Goal: Task Accomplishment & Management: Manage account settings

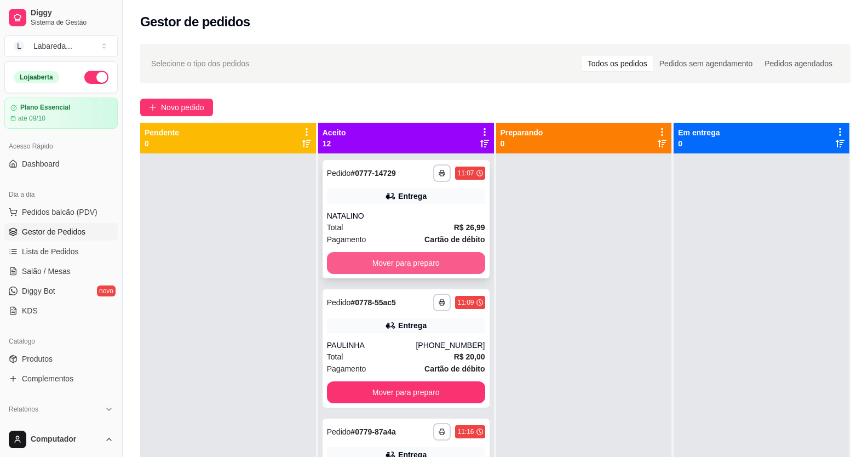
click at [432, 260] on button "Mover para preparo" at bounding box center [406, 263] width 158 height 22
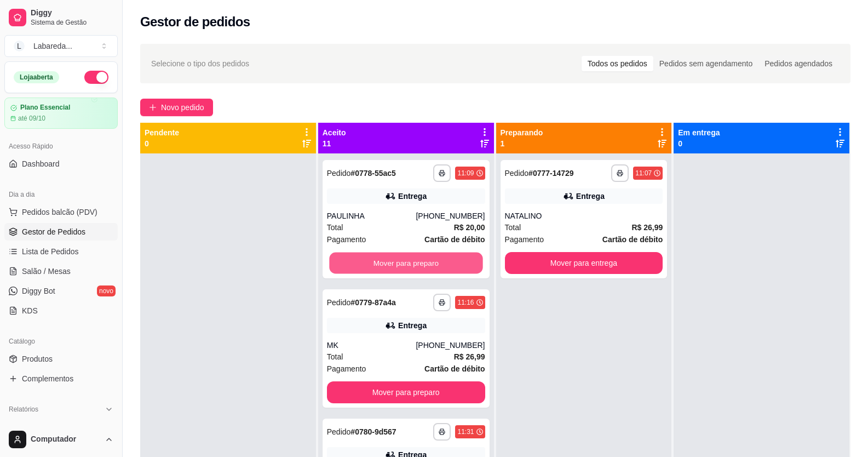
click at [431, 261] on button "Mover para preparo" at bounding box center [405, 263] width 153 height 21
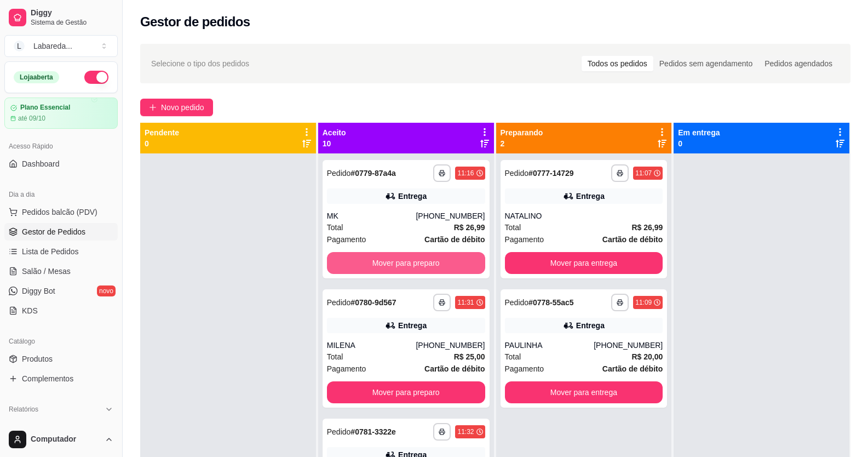
click at [430, 261] on button "Mover para preparo" at bounding box center [406, 263] width 158 height 22
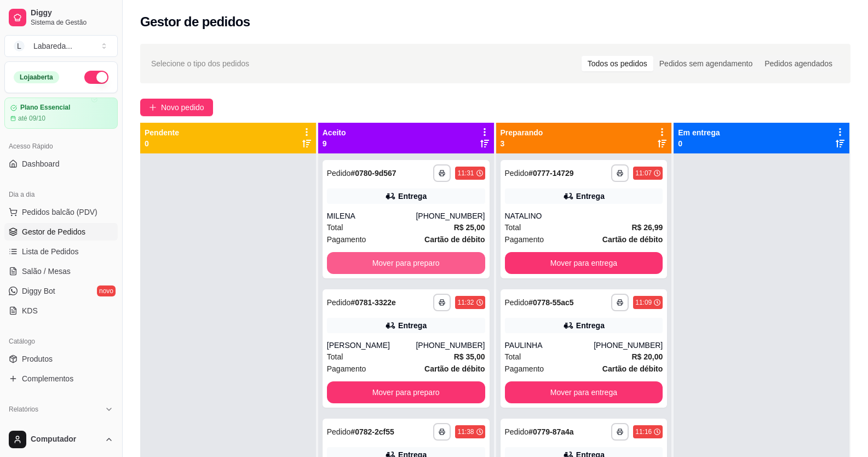
click at [430, 261] on button "Mover para preparo" at bounding box center [406, 263] width 158 height 22
click at [430, 261] on button "Mover para preparo" at bounding box center [405, 263] width 153 height 21
click at [430, 261] on button "Mover para preparo" at bounding box center [406, 263] width 158 height 22
click at [430, 261] on button "Mover para preparo" at bounding box center [405, 263] width 153 height 21
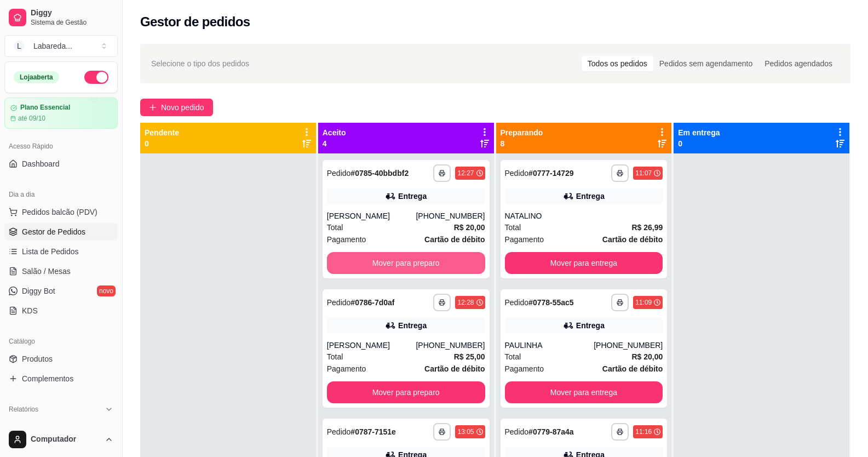
click at [430, 261] on button "Mover para preparo" at bounding box center [406, 263] width 158 height 22
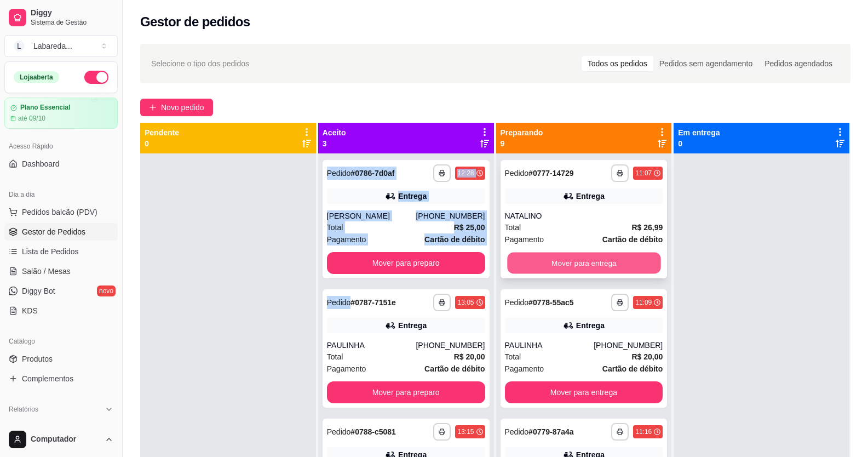
click at [563, 262] on button "Mover para entrega" at bounding box center [583, 263] width 153 height 21
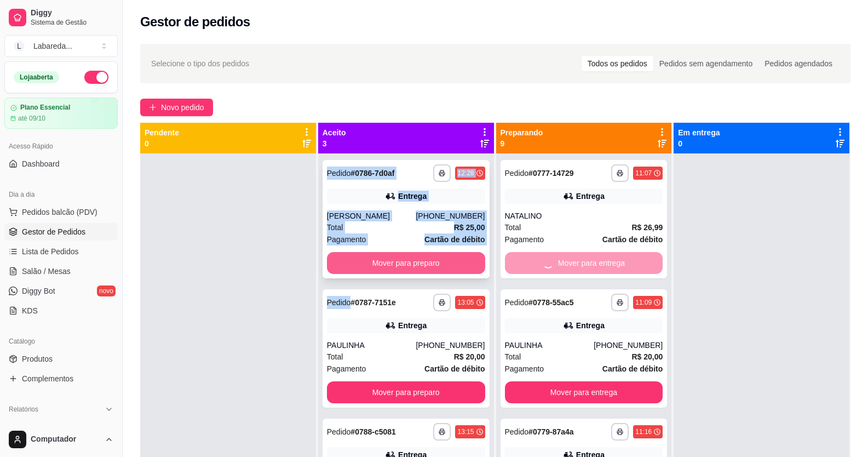
click at [429, 267] on button "Mover para preparo" at bounding box center [406, 263] width 158 height 22
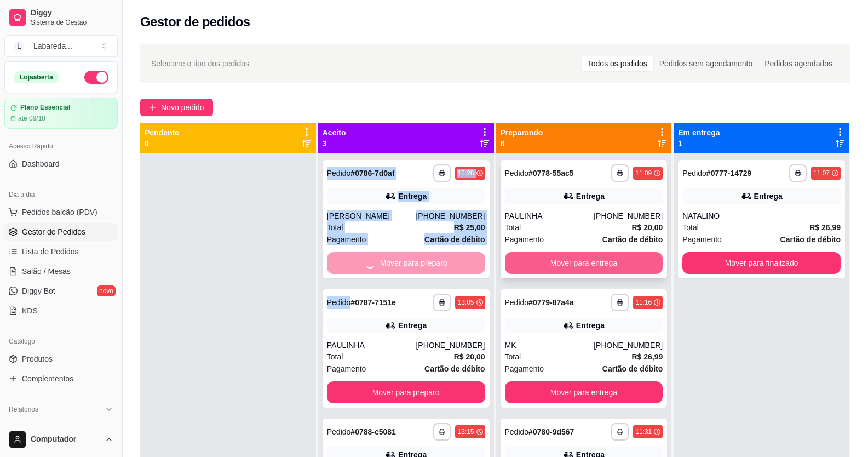
click at [515, 253] on button "Mover para entrega" at bounding box center [584, 263] width 158 height 22
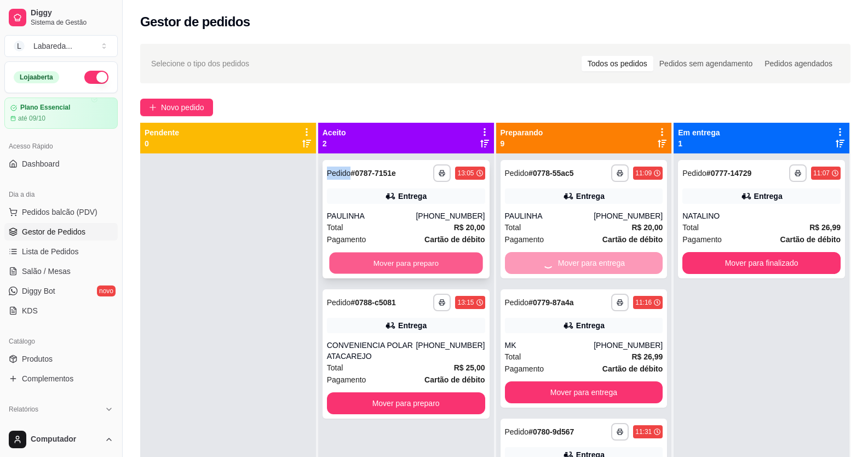
click at [447, 256] on button "Mover para preparo" at bounding box center [405, 263] width 153 height 21
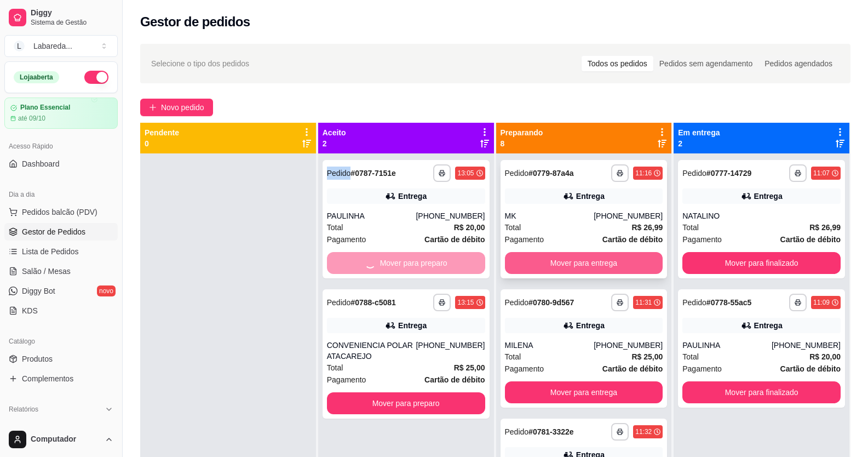
click at [558, 256] on button "Mover para entrega" at bounding box center [584, 263] width 158 height 22
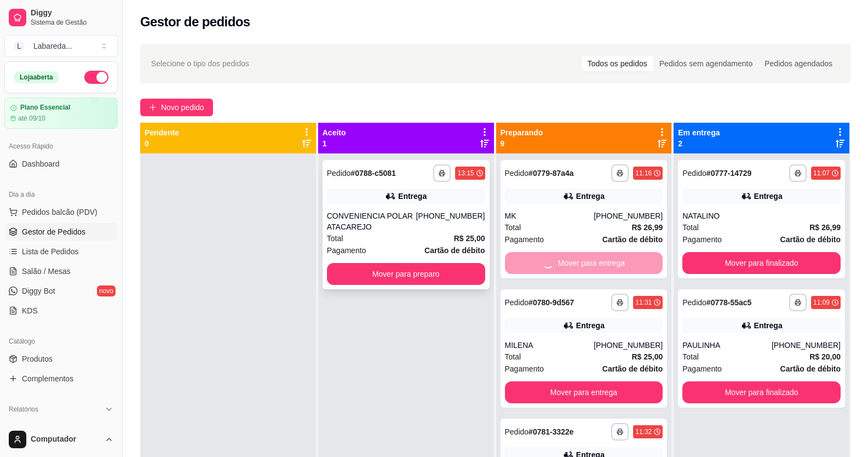
click at [406, 253] on div "Pagamento Cartão de débito" at bounding box center [406, 250] width 158 height 12
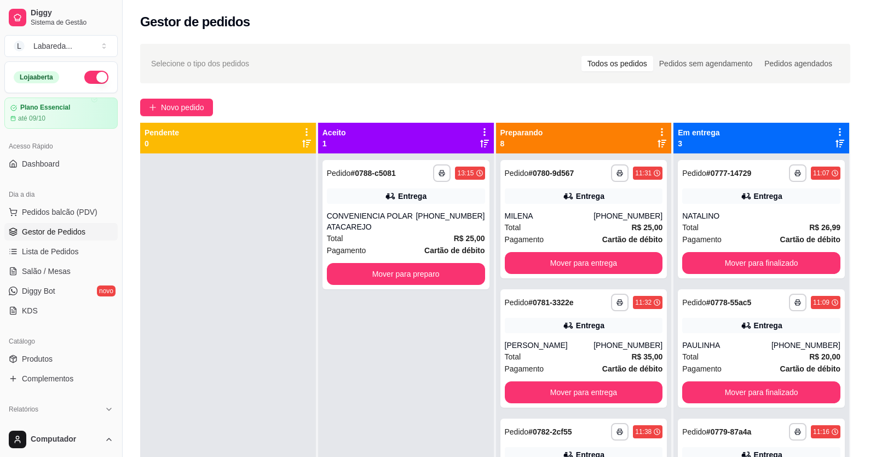
drag, startPoint x: 411, startPoint y: 331, endPoint x: 335, endPoint y: 331, distance: 76.1
click at [407, 333] on div "feito há 102 minutos Horário do pedido [DATE] 13:15 Status do pedido ACEITO Nom…" at bounding box center [438, 226] width 289 height 308
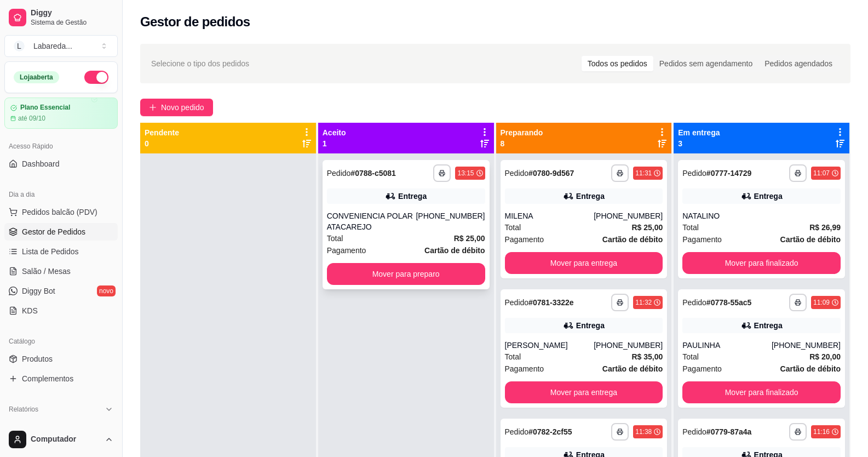
click at [393, 272] on button "Mover para preparo" at bounding box center [406, 274] width 158 height 22
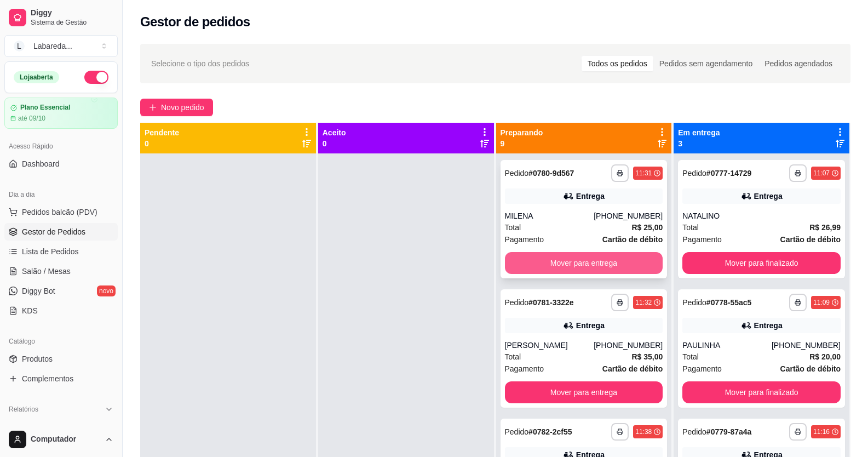
click at [592, 255] on button "Mover para entrega" at bounding box center [584, 263] width 158 height 22
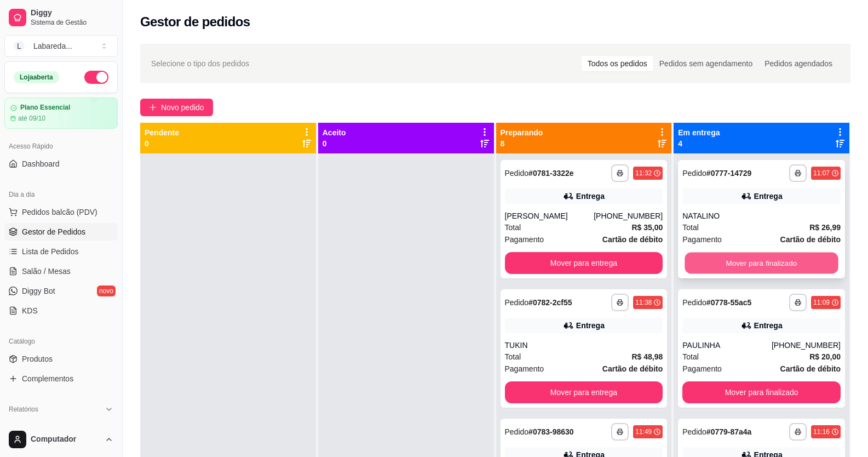
click at [714, 265] on button "Mover para finalizado" at bounding box center [761, 263] width 153 height 21
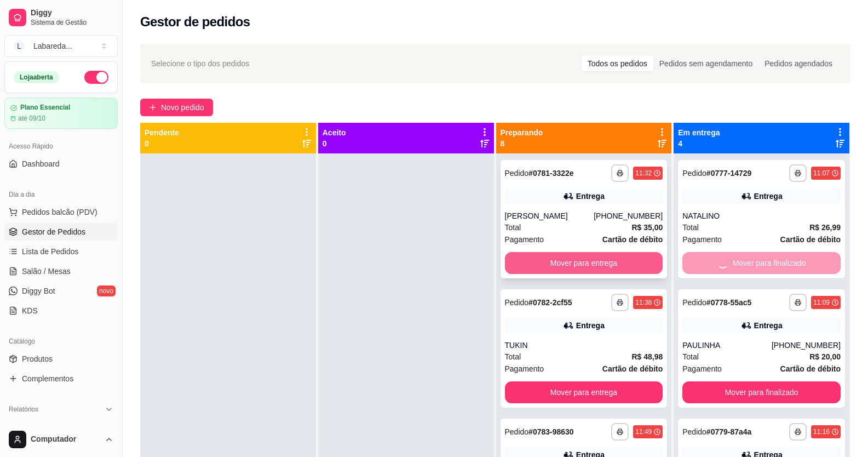
click at [633, 263] on button "Mover para entrega" at bounding box center [584, 263] width 158 height 22
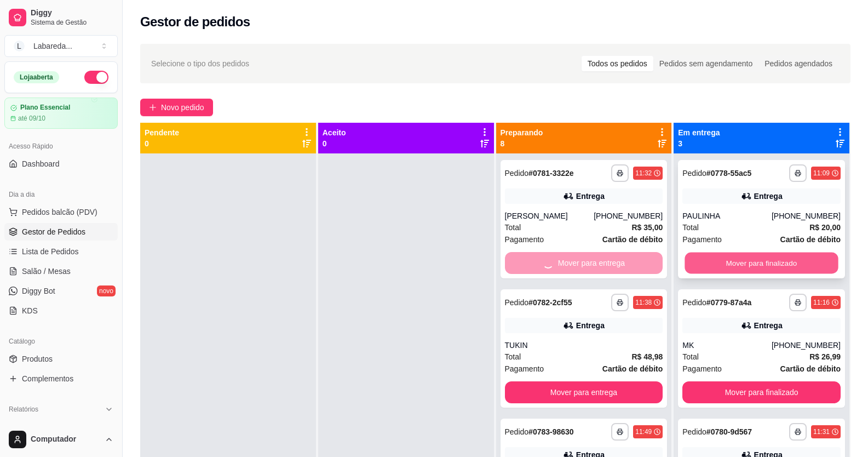
click at [753, 266] on button "Mover para finalizado" at bounding box center [761, 263] width 153 height 21
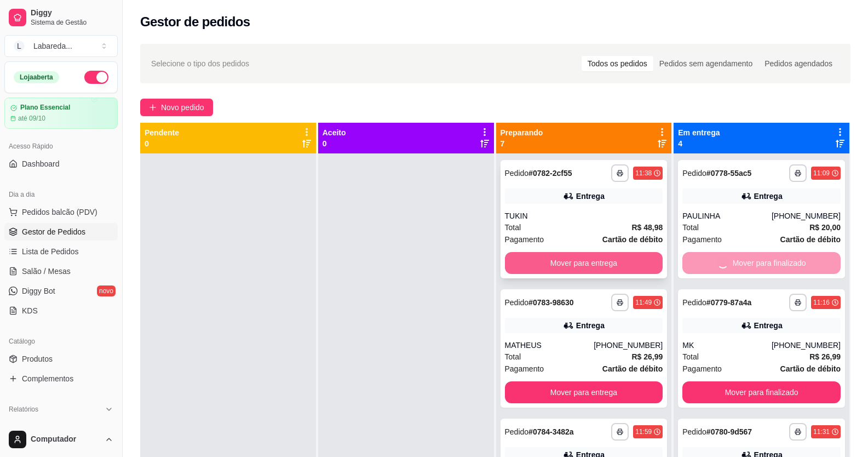
drag, startPoint x: 600, startPoint y: 250, endPoint x: 619, endPoint y: 255, distance: 19.3
click at [619, 255] on div "**********" at bounding box center [584, 219] width 167 height 118
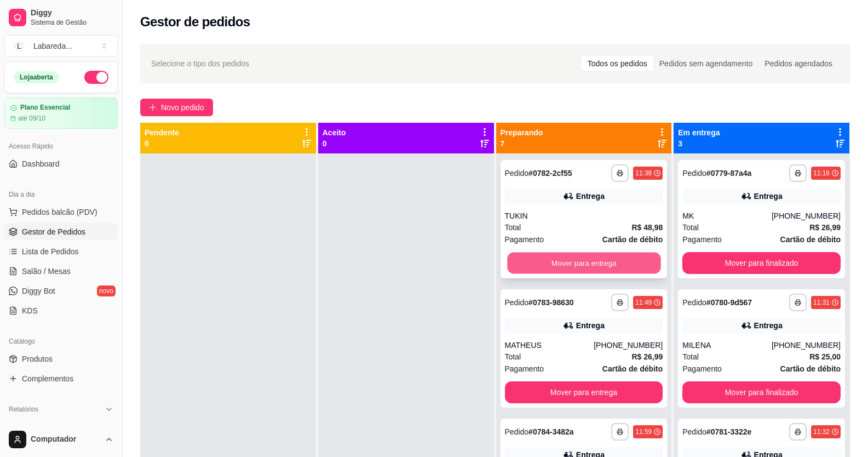
click at [609, 258] on button "Mover para entrega" at bounding box center [583, 263] width 153 height 21
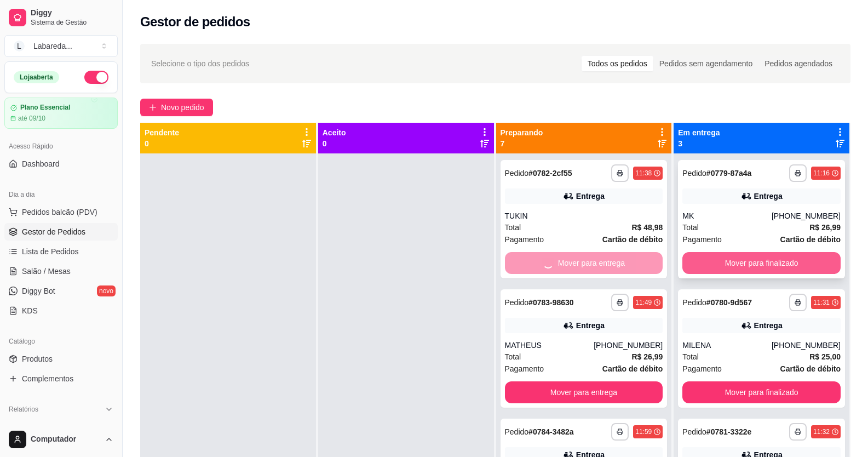
click at [731, 271] on button "Mover para finalizado" at bounding box center [762, 263] width 158 height 22
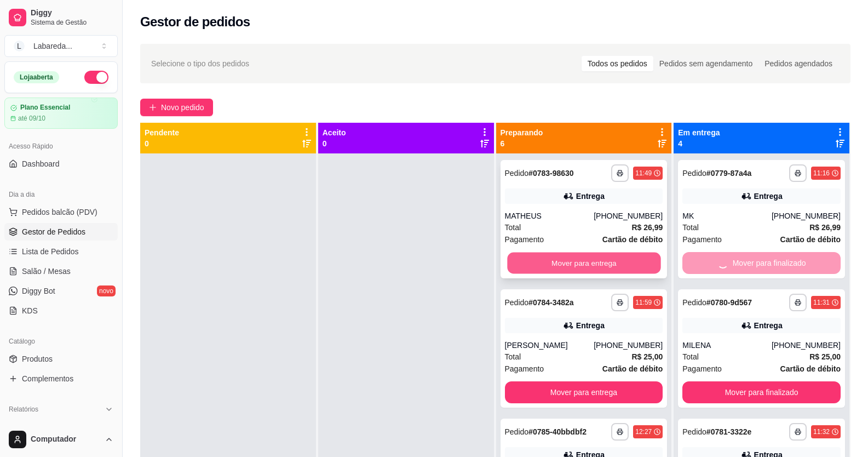
click at [632, 261] on button "Mover para entrega" at bounding box center [583, 263] width 153 height 21
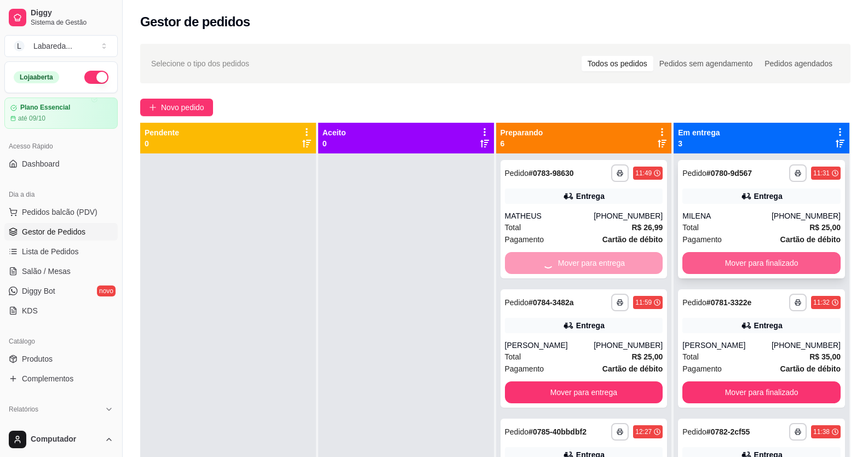
click at [713, 267] on button "Mover para finalizado" at bounding box center [762, 263] width 158 height 22
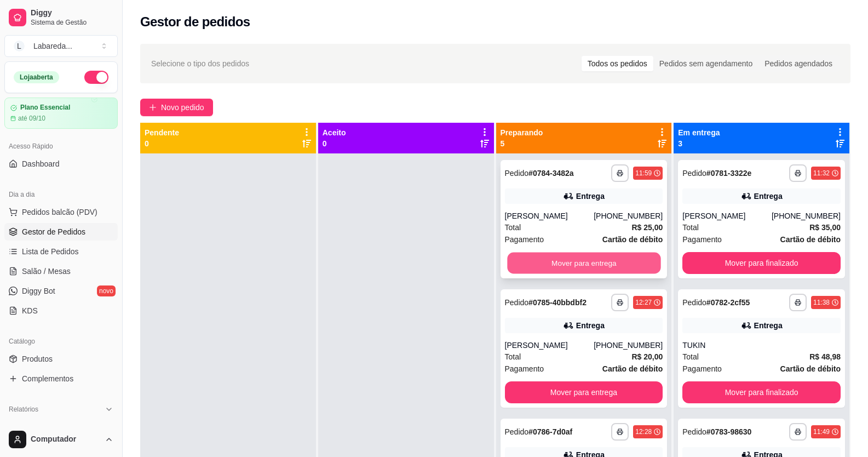
click at [635, 256] on button "Mover para entrega" at bounding box center [583, 263] width 153 height 21
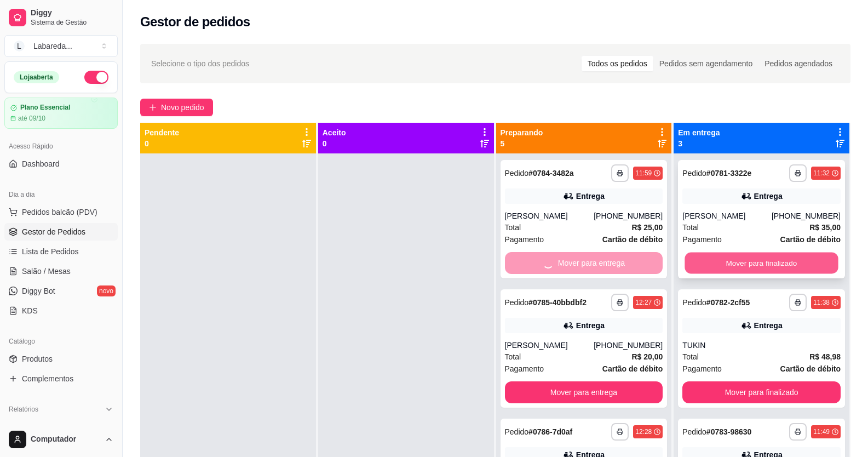
click at [701, 257] on button "Mover para finalizado" at bounding box center [761, 263] width 153 height 21
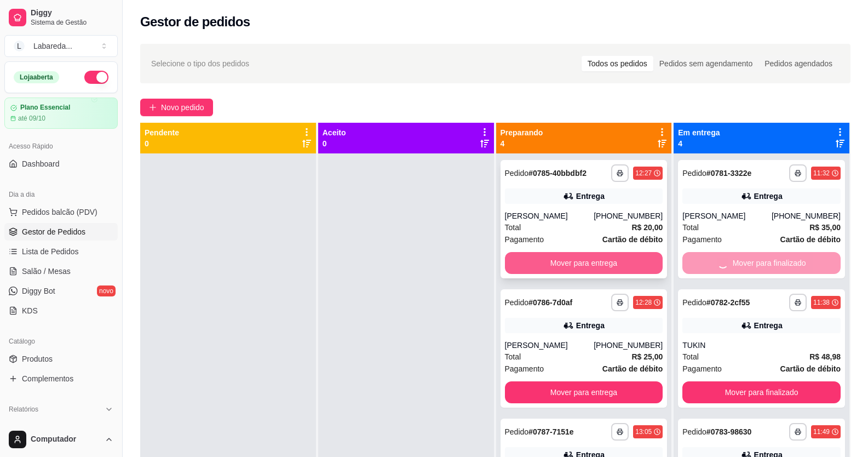
click at [627, 254] on button "Mover para entrega" at bounding box center [584, 263] width 158 height 22
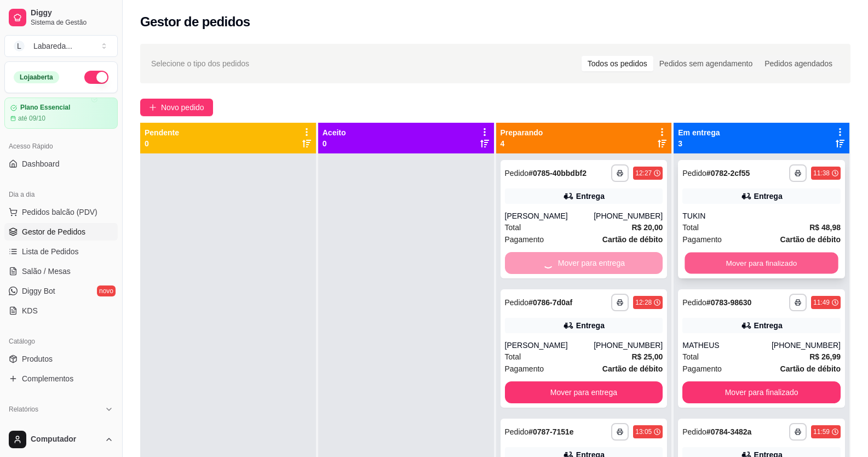
click at [707, 268] on button "Mover para finalizado" at bounding box center [761, 263] width 153 height 21
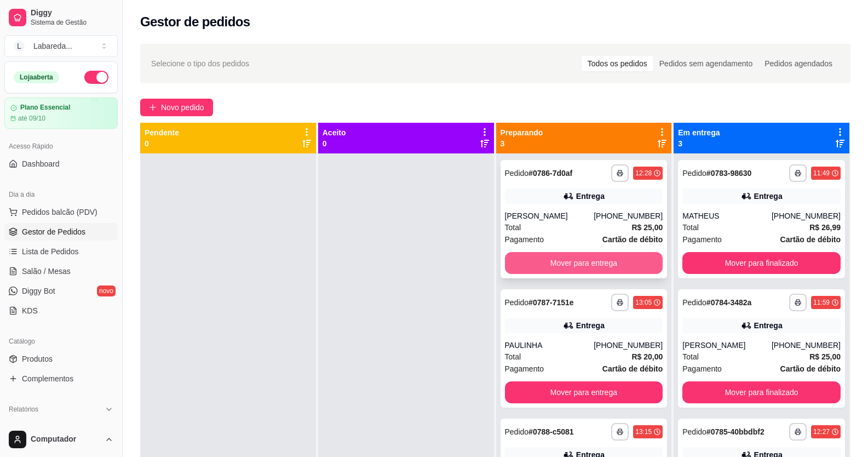
click at [609, 271] on button "Mover para entrega" at bounding box center [584, 263] width 158 height 22
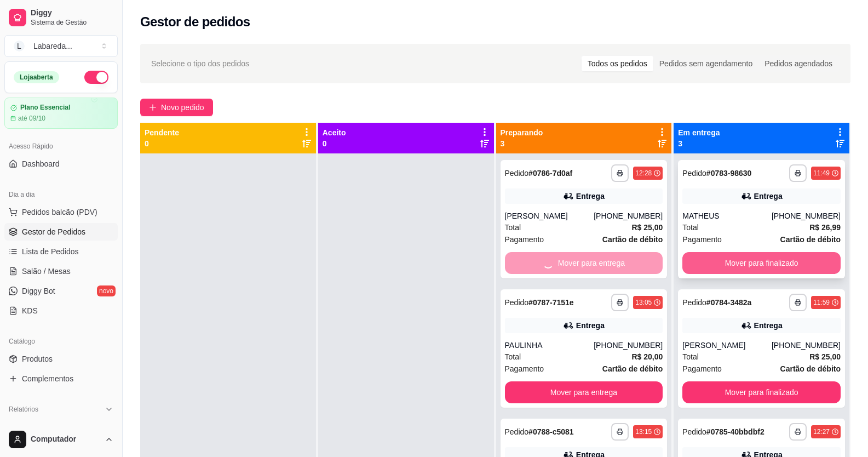
click at [699, 270] on button "Mover para finalizado" at bounding box center [762, 263] width 158 height 22
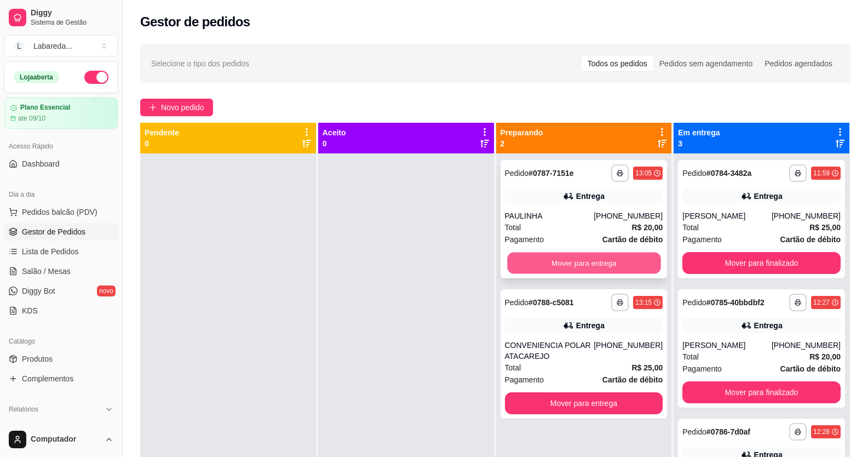
click at [649, 269] on button "Mover para entrega" at bounding box center [583, 263] width 153 height 21
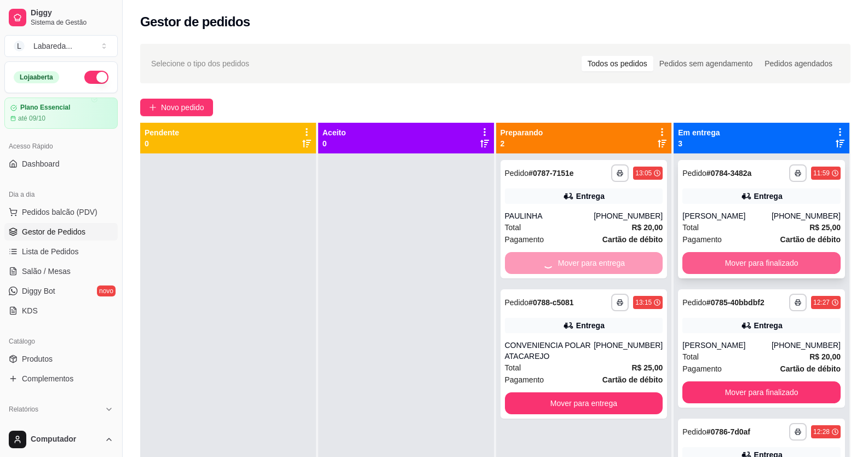
click at [709, 265] on button "Mover para finalizado" at bounding box center [762, 263] width 158 height 22
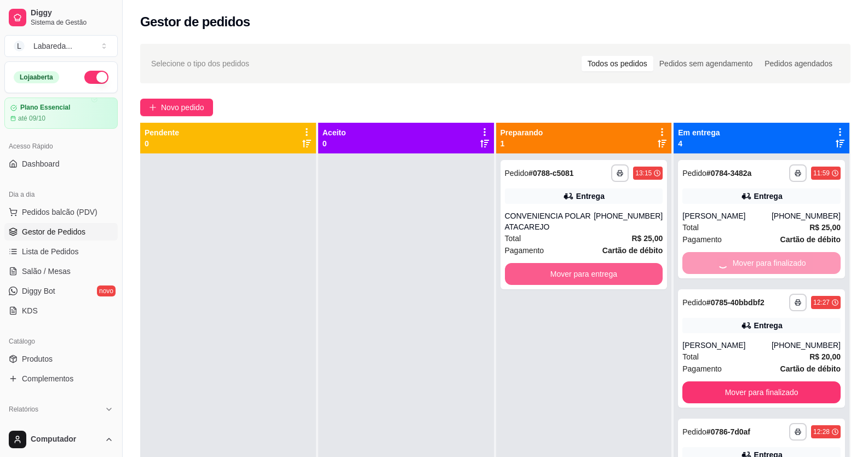
click at [641, 263] on button "Mover para entrega" at bounding box center [584, 274] width 158 height 22
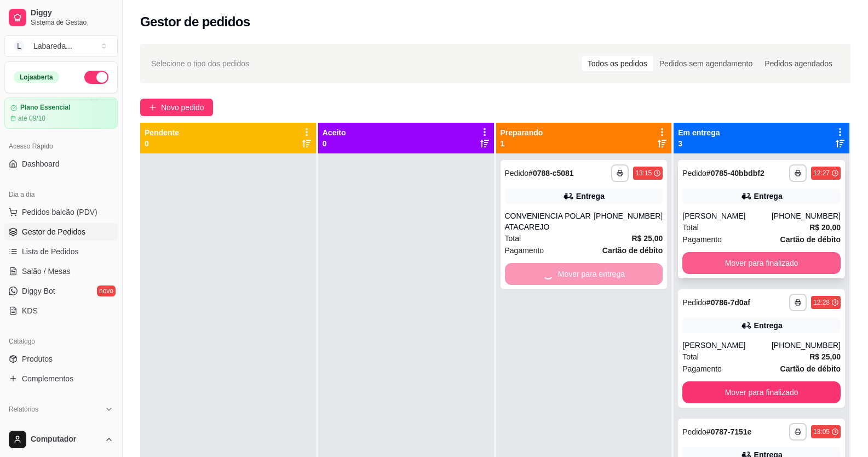
click at [699, 265] on button "Mover para finalizado" at bounding box center [762, 263] width 158 height 22
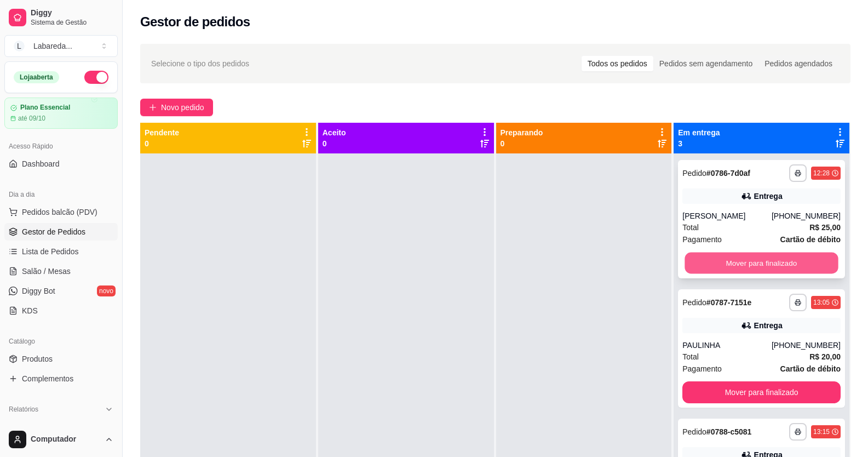
click at [690, 262] on button "Mover para finalizado" at bounding box center [761, 263] width 153 height 21
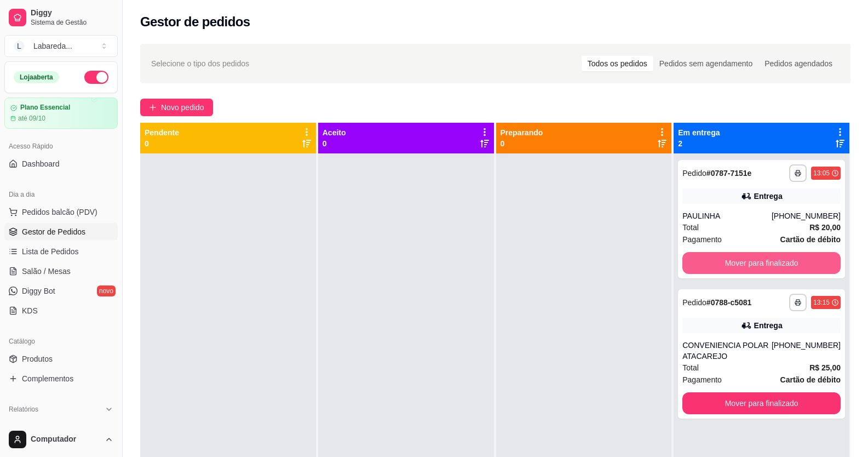
click at [690, 262] on button "Mover para finalizado" at bounding box center [762, 263] width 158 height 22
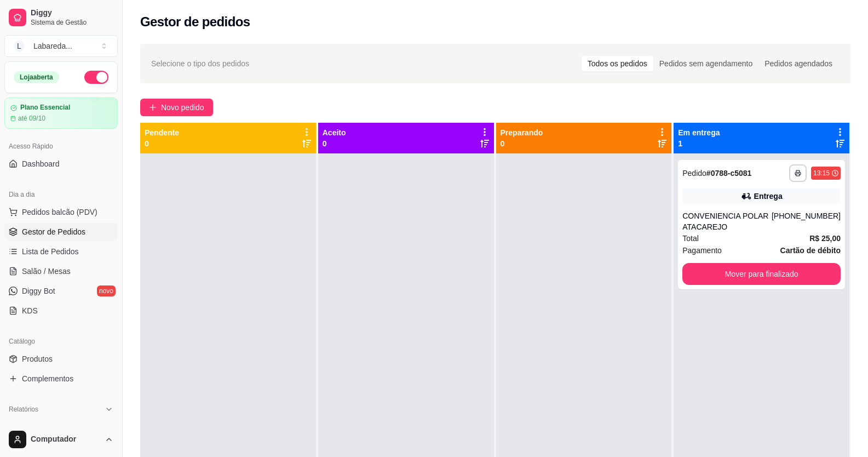
click at [690, 262] on div "**********" at bounding box center [761, 224] width 167 height 129
click at [691, 274] on button "Mover para finalizado" at bounding box center [762, 274] width 158 height 22
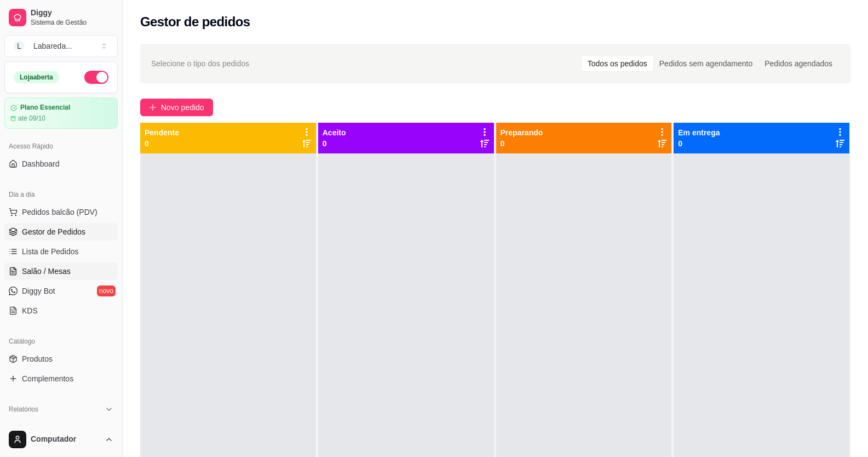
click at [73, 276] on link "Salão / Mesas" at bounding box center [60, 271] width 113 height 18
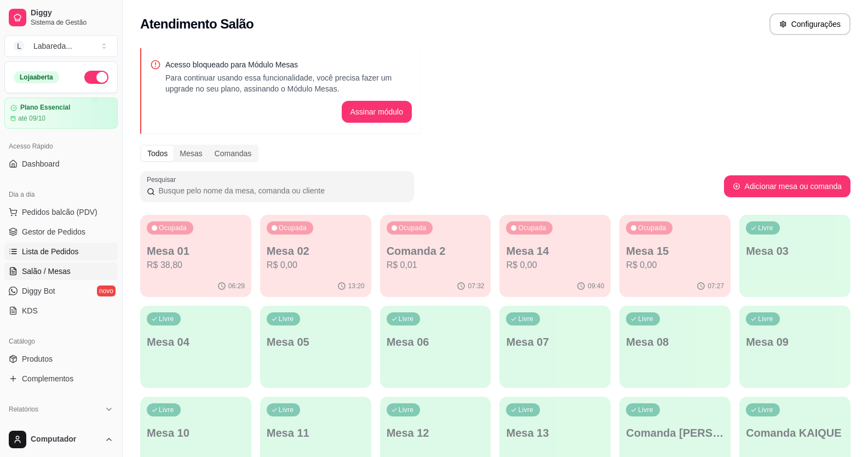
click at [70, 255] on span "Lista de Pedidos" at bounding box center [50, 251] width 57 height 11
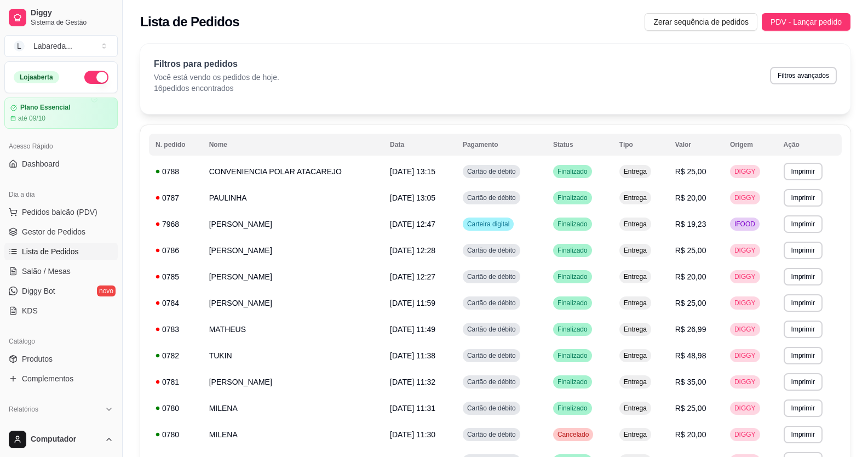
drag, startPoint x: 821, startPoint y: 60, endPoint x: 818, endPoint y: 67, distance: 6.9
click at [819, 63] on div "Filtros para pedidos Você está vendo os pedidos de hoje. 16 pedidos encontrados…" at bounding box center [495, 76] width 683 height 36
click at [816, 77] on button "Filtros avançados" at bounding box center [803, 76] width 67 height 18
select select "0"
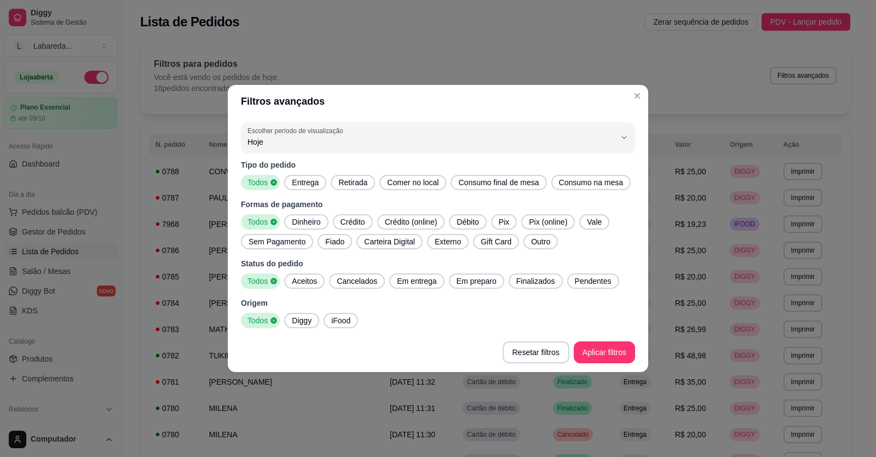
drag, startPoint x: 303, startPoint y: 321, endPoint x: 352, endPoint y: 284, distance: 60.6
click at [303, 320] on span "Diggy" at bounding box center [302, 320] width 28 height 11
drag, startPoint x: 524, startPoint y: 277, endPoint x: 559, endPoint y: 307, distance: 46.6
click at [532, 284] on span "Finalizados" at bounding box center [536, 281] width 48 height 11
